Goal: Communication & Community: Share content

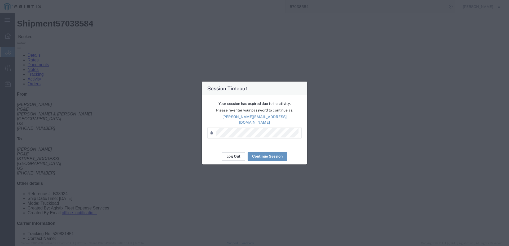
click at [233, 155] on button "Log Out" at bounding box center [233, 156] width 23 height 8
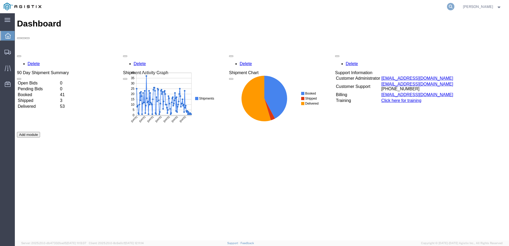
click at [454, 7] on icon at bounding box center [450, 6] width 7 height 7
click at [364, 5] on input "search" at bounding box center [366, 6] width 161 height 13
paste input "57043844"
type input "57043844"
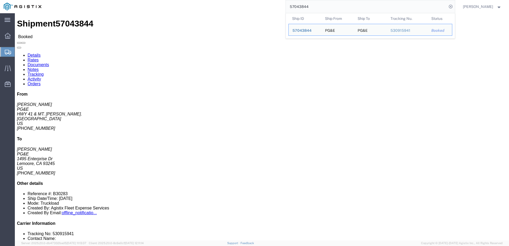
click div "Package Information Total shipment is made up of 1 packages containing 1 pieces…"
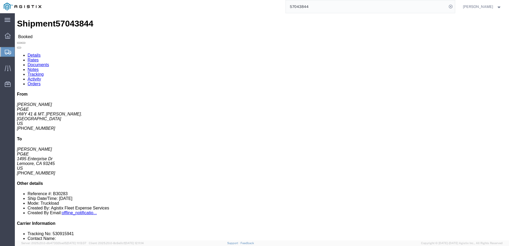
click span
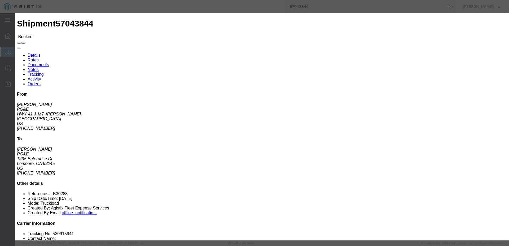
click input "text"
type input "jgomez@epplerinc.com"
click input "PGE Fleet Bill Of Lading"
checkbox input "true"
click button "Send"
